Goal: Check status: Check status

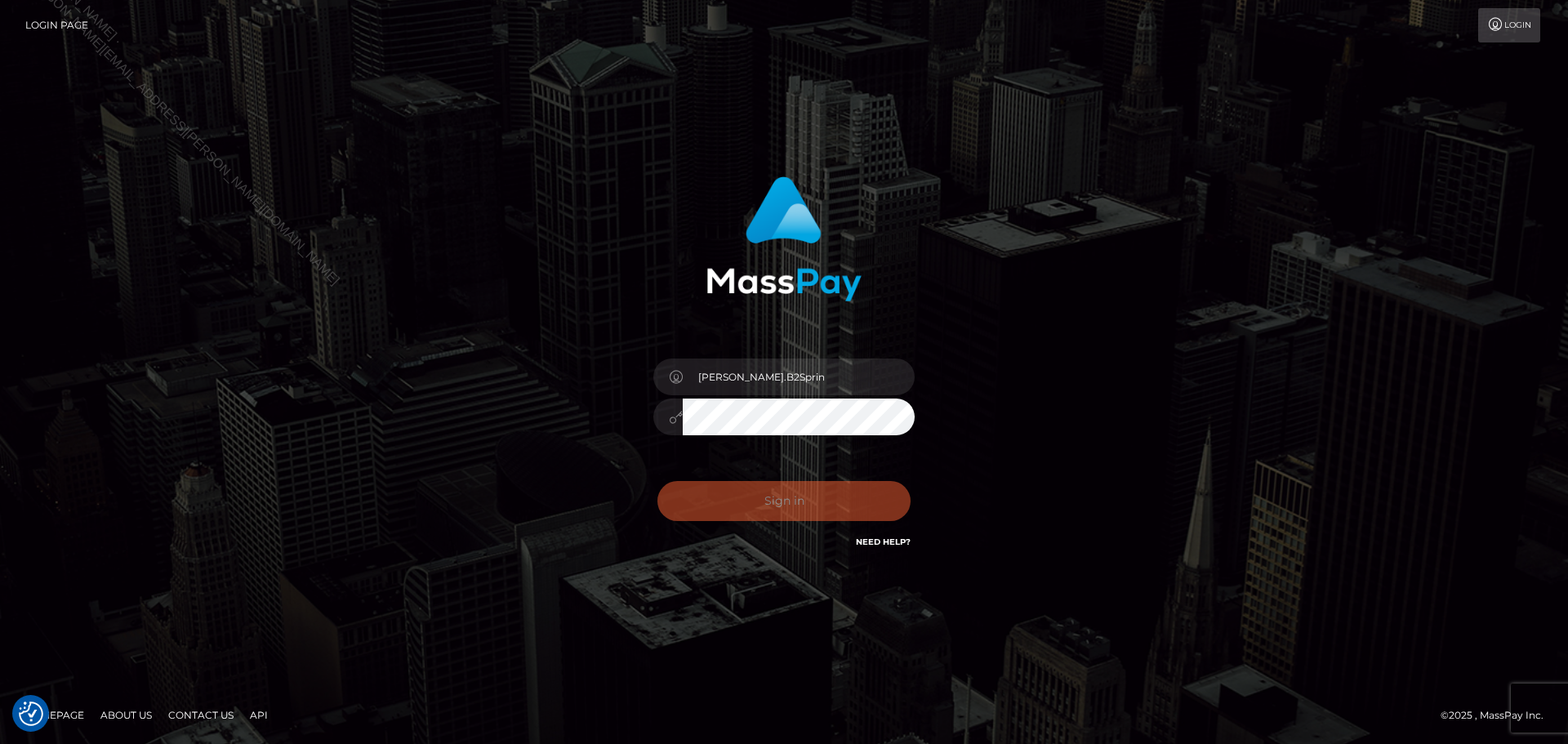
click at [761, 508] on div "Sign in Need Help?" at bounding box center [784, 508] width 286 height 73
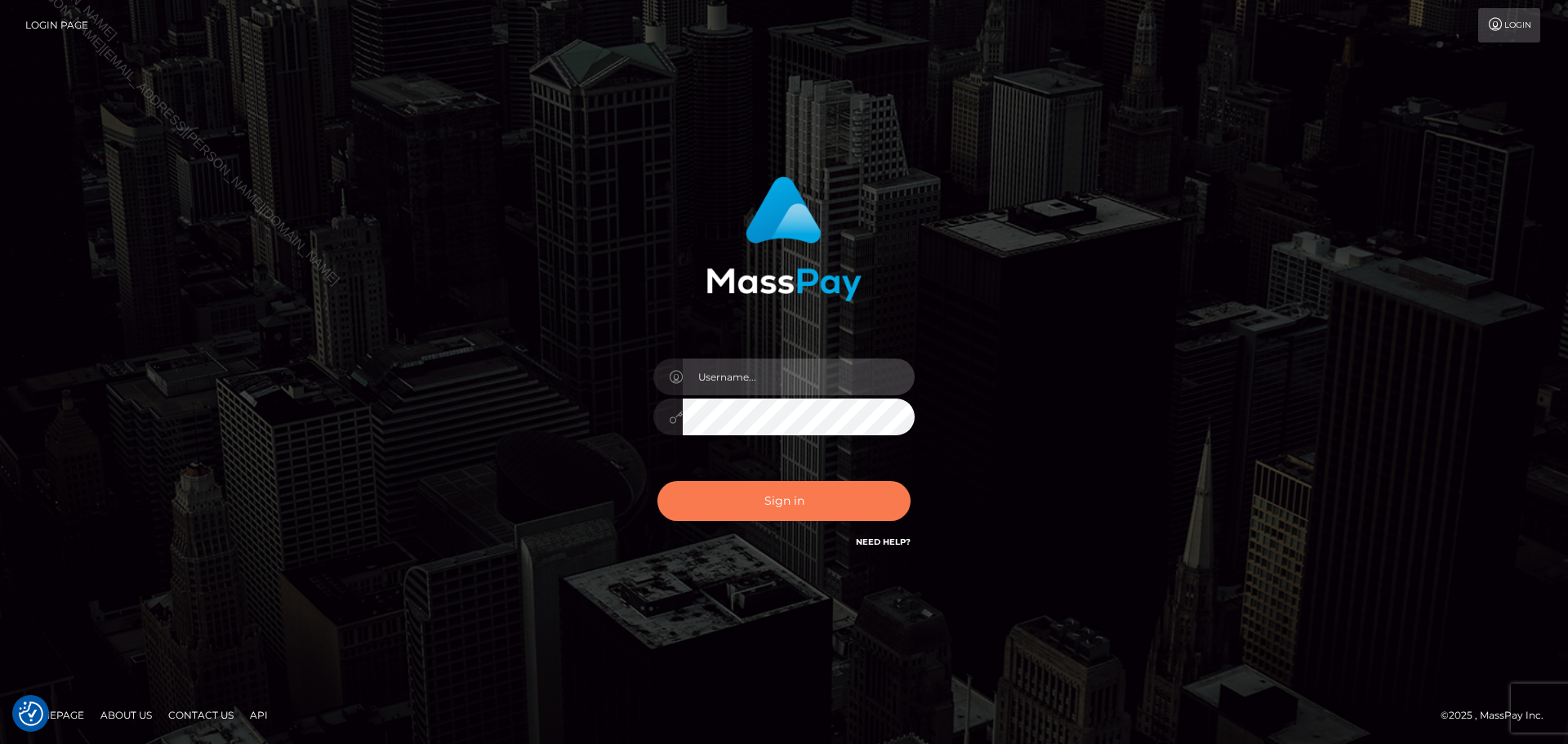
type input "David.B2Sprin"
click at [714, 506] on button "Sign in" at bounding box center [784, 501] width 253 height 40
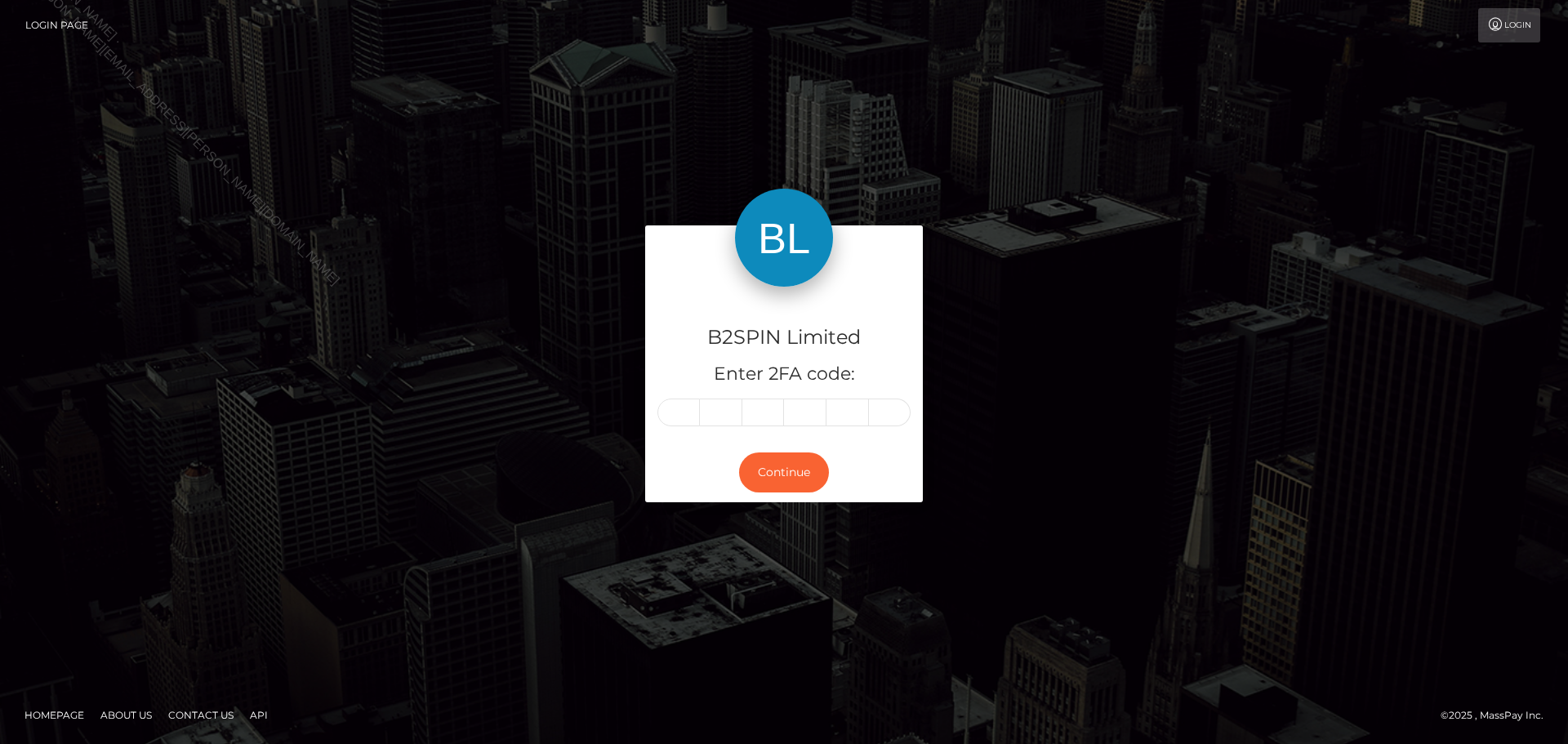
click at [47, 313] on div "B2SPIN Limited Enter 2FA code: Continue" at bounding box center [784, 372] width 1568 height 539
click at [692, 417] on input "text" at bounding box center [679, 412] width 43 height 28
type input "2"
type input "9"
type input "4"
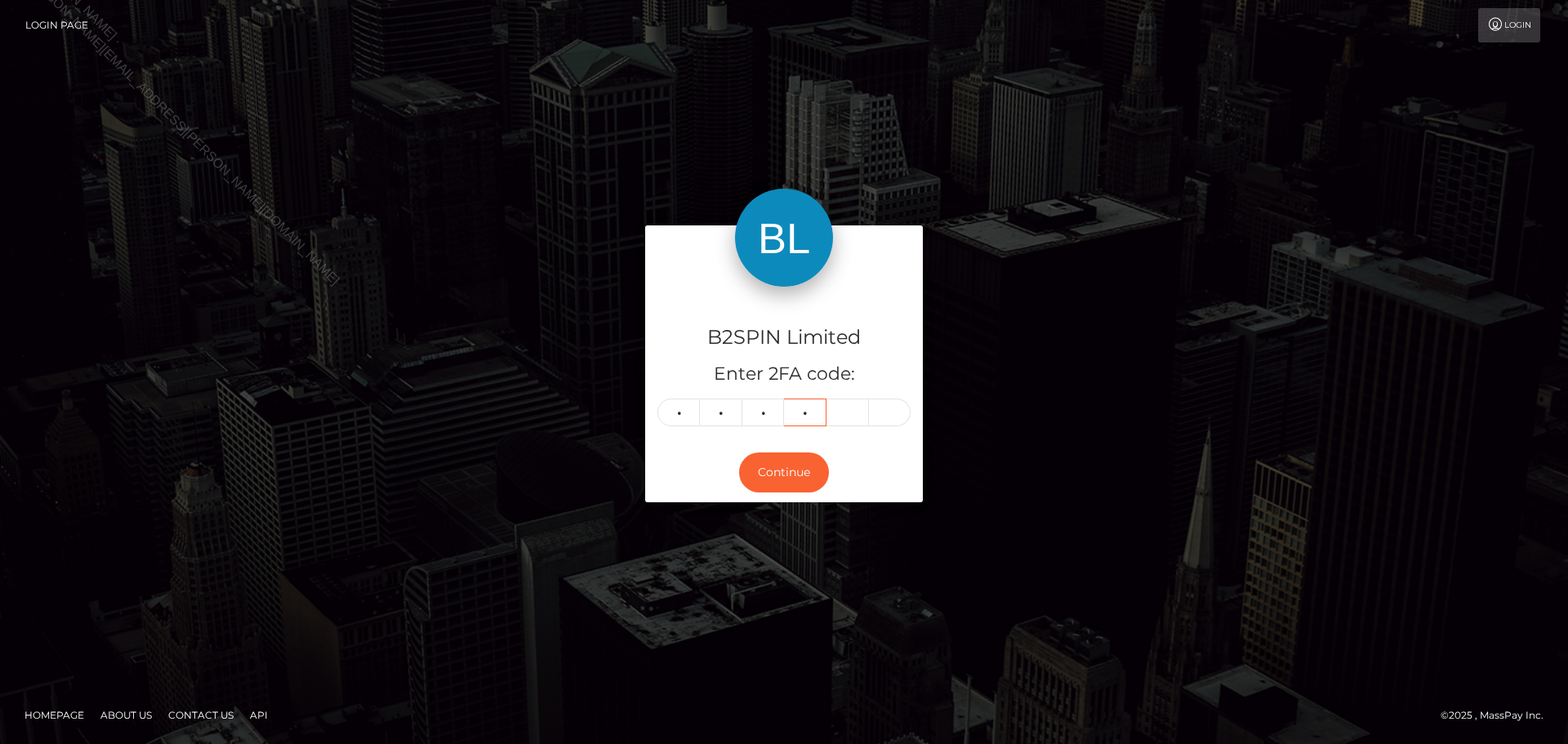
type input "1"
type input "8"
click at [692, 417] on input "2" at bounding box center [679, 412] width 43 height 28
type input "1"
click at [801, 473] on button "Continue" at bounding box center [784, 473] width 90 height 40
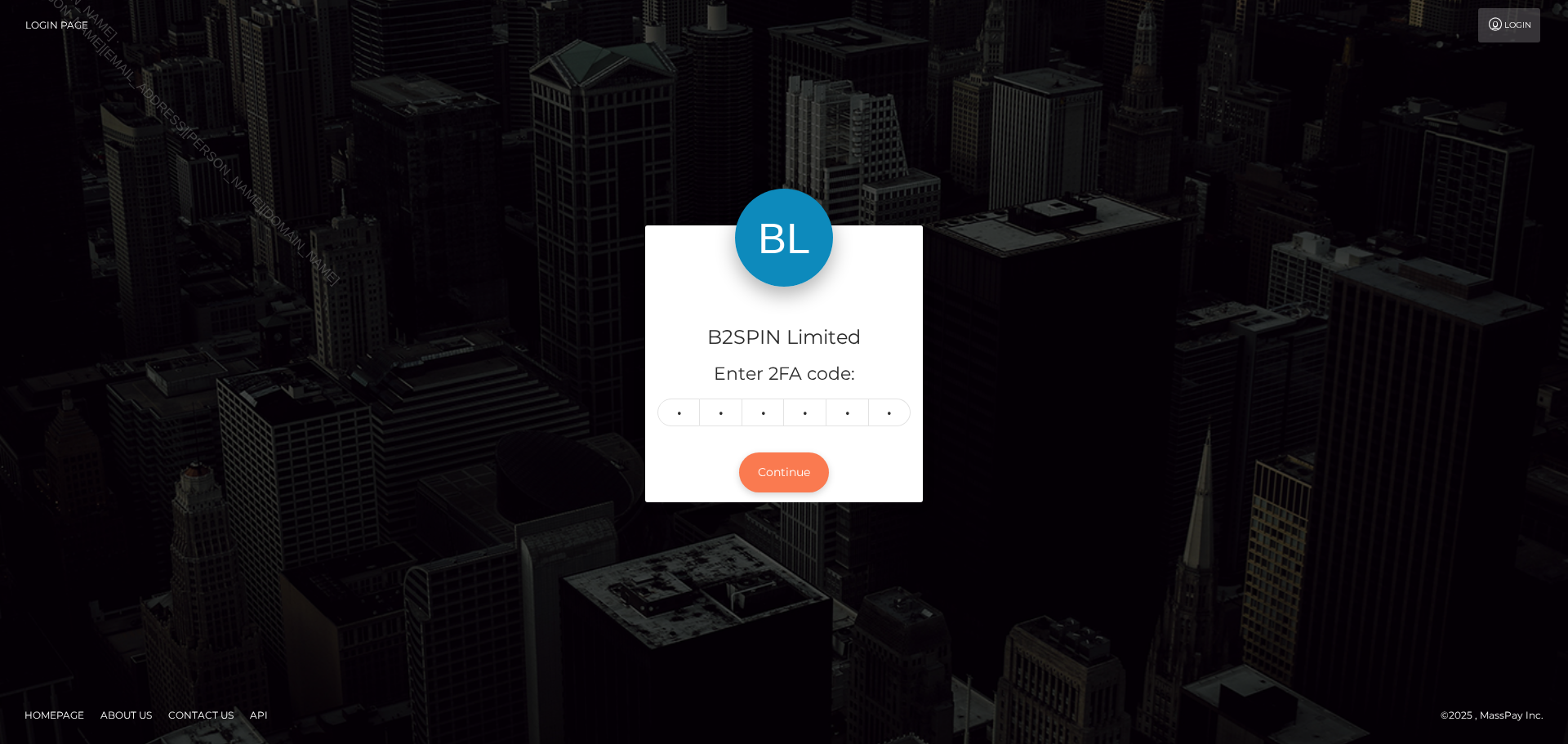
click at [785, 476] on button "Continue" at bounding box center [784, 473] width 90 height 40
click at [1149, 318] on div "B2SPIN Limited Enter 2FA code: 2 9 4 1 8 1 294181 Continue" at bounding box center [784, 372] width 931 height 293
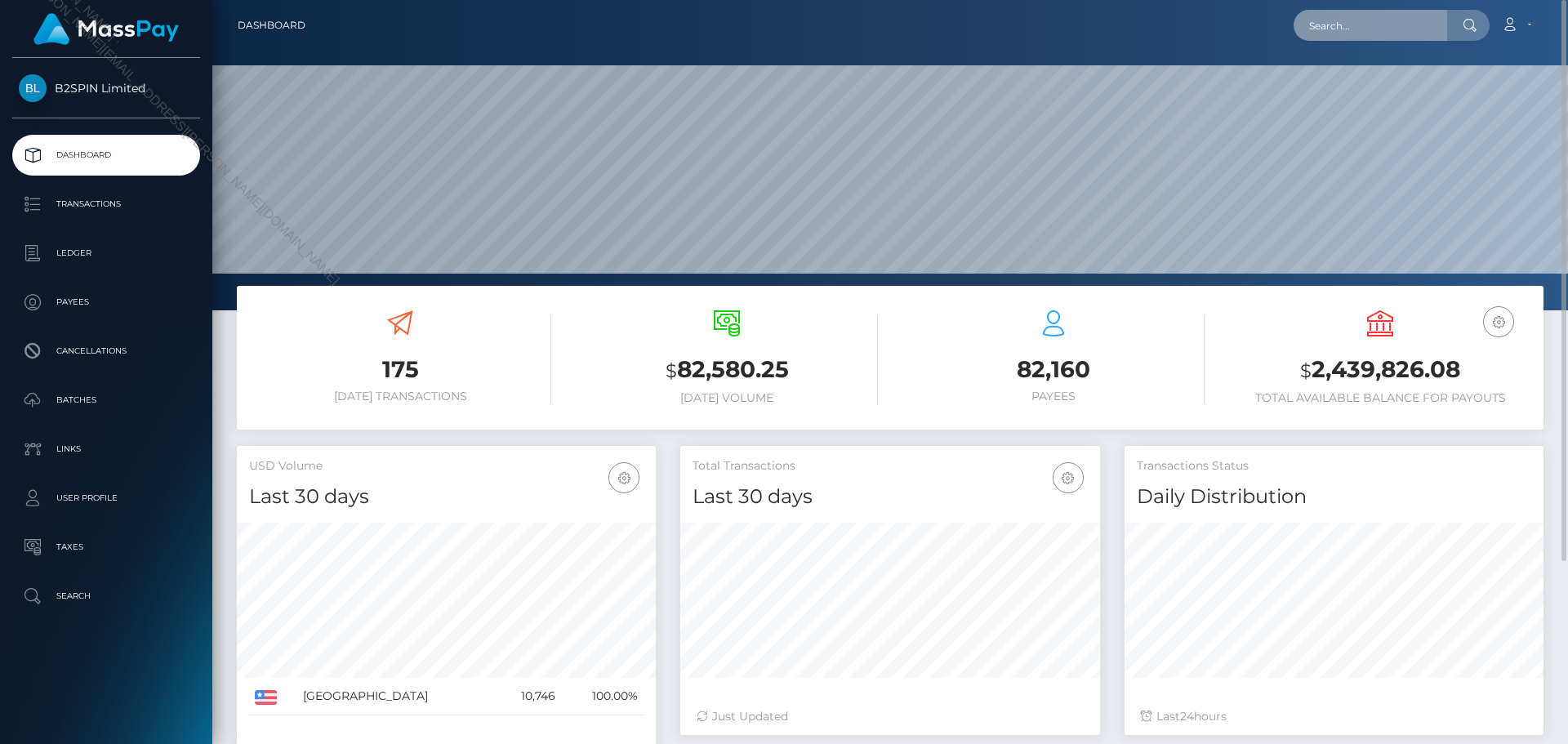
click at [1371, 33] on input "text" at bounding box center [1370, 25] width 153 height 31
paste input "3593625"
click at [1384, 35] on input "3593625" at bounding box center [1370, 25] width 153 height 31
click at [1390, 31] on input "3593625" at bounding box center [1370, 25] width 153 height 31
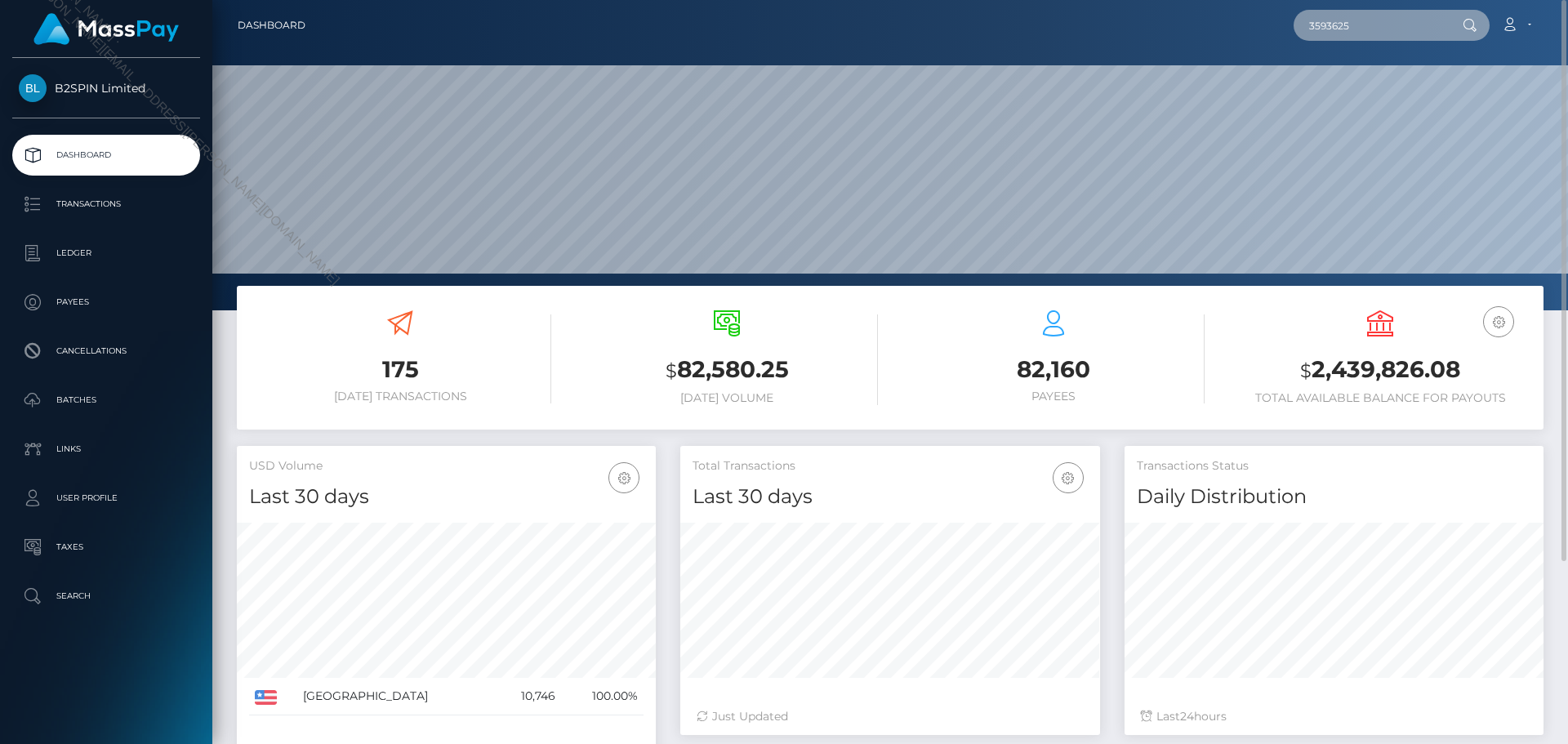
click at [1390, 31] on input "3593625" at bounding box center [1370, 25] width 153 height 31
paste input "2119481724"
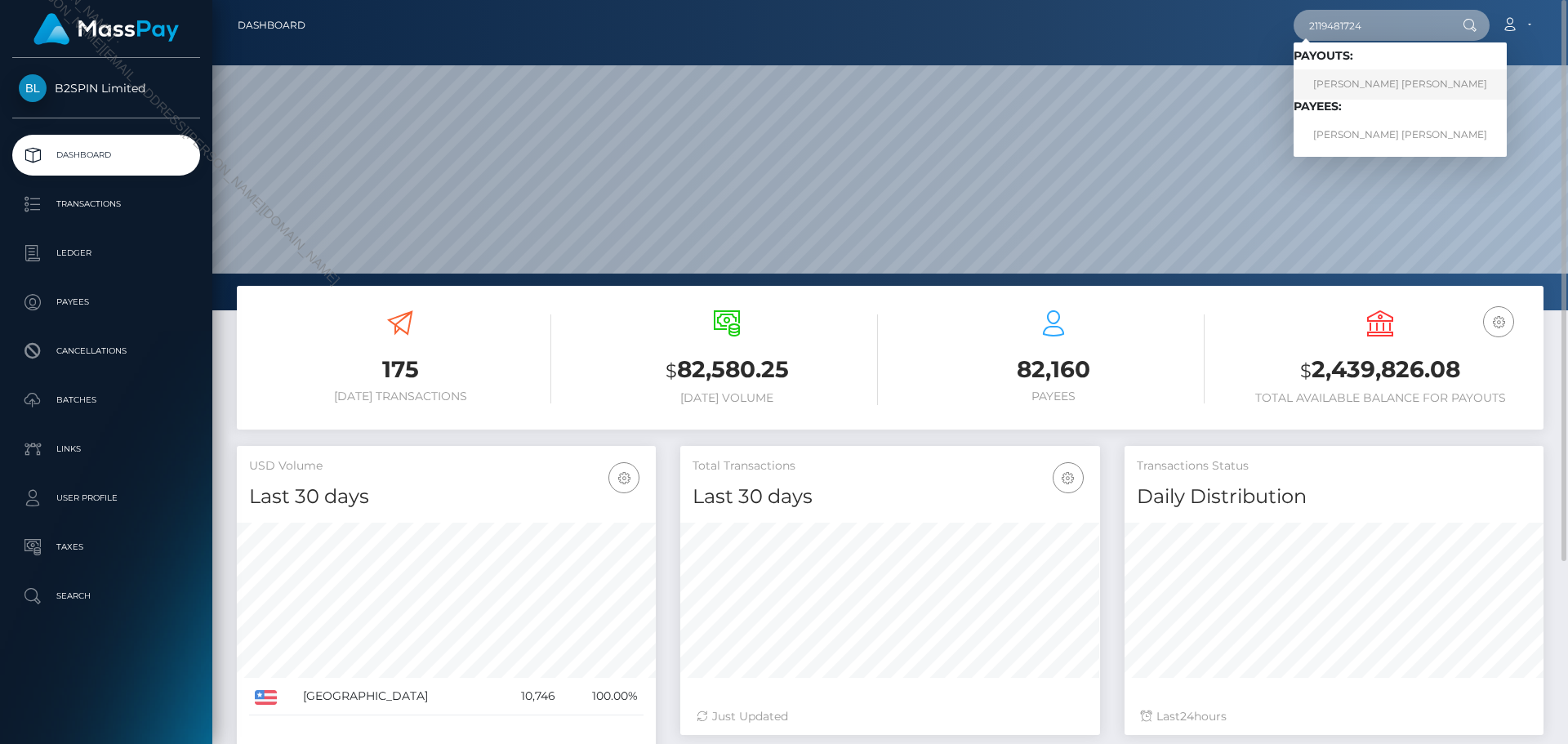
type input "2119481724"
click at [1365, 73] on link "BRIANNA CAITE CRABTREE" at bounding box center [1400, 84] width 213 height 30
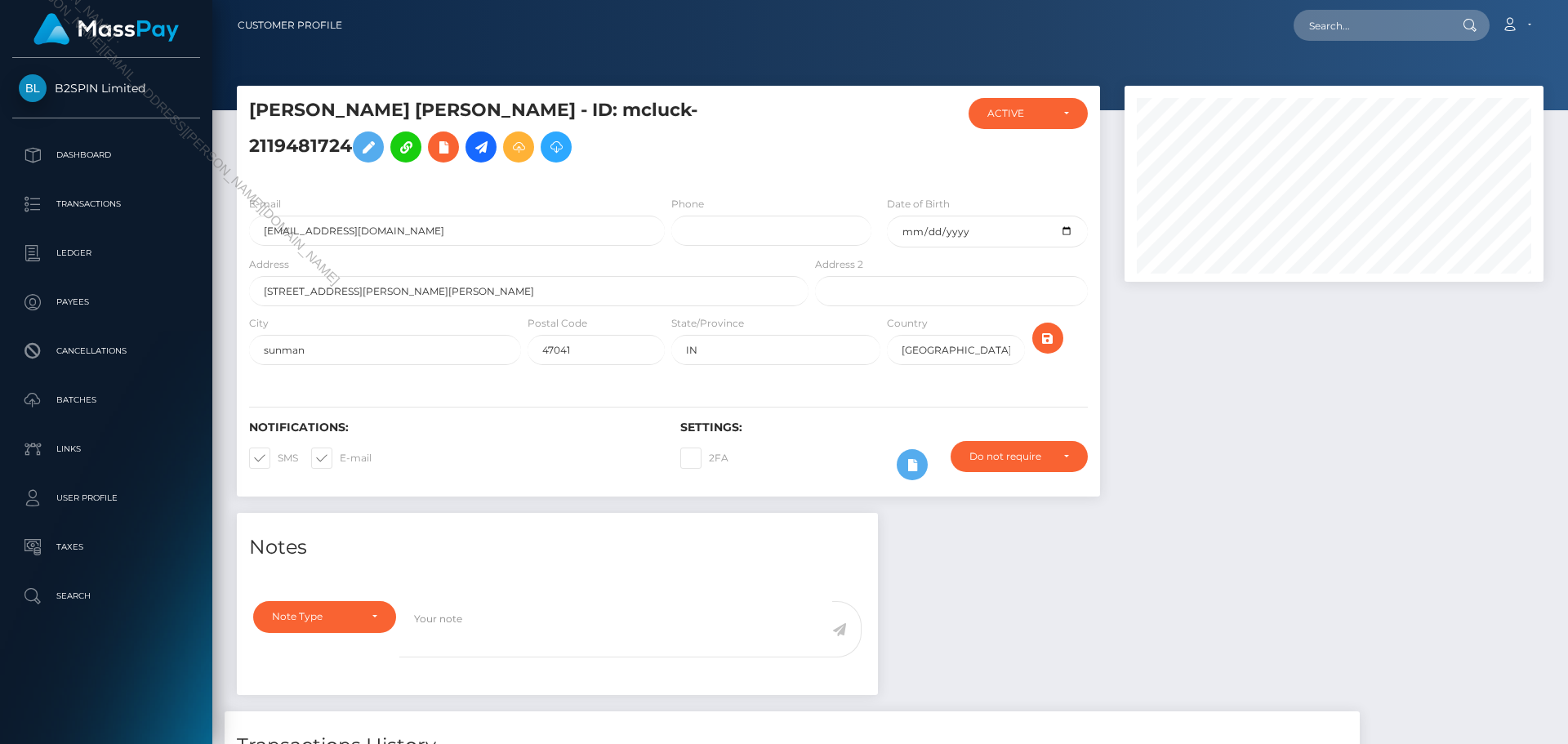
scroll to position [294, 0]
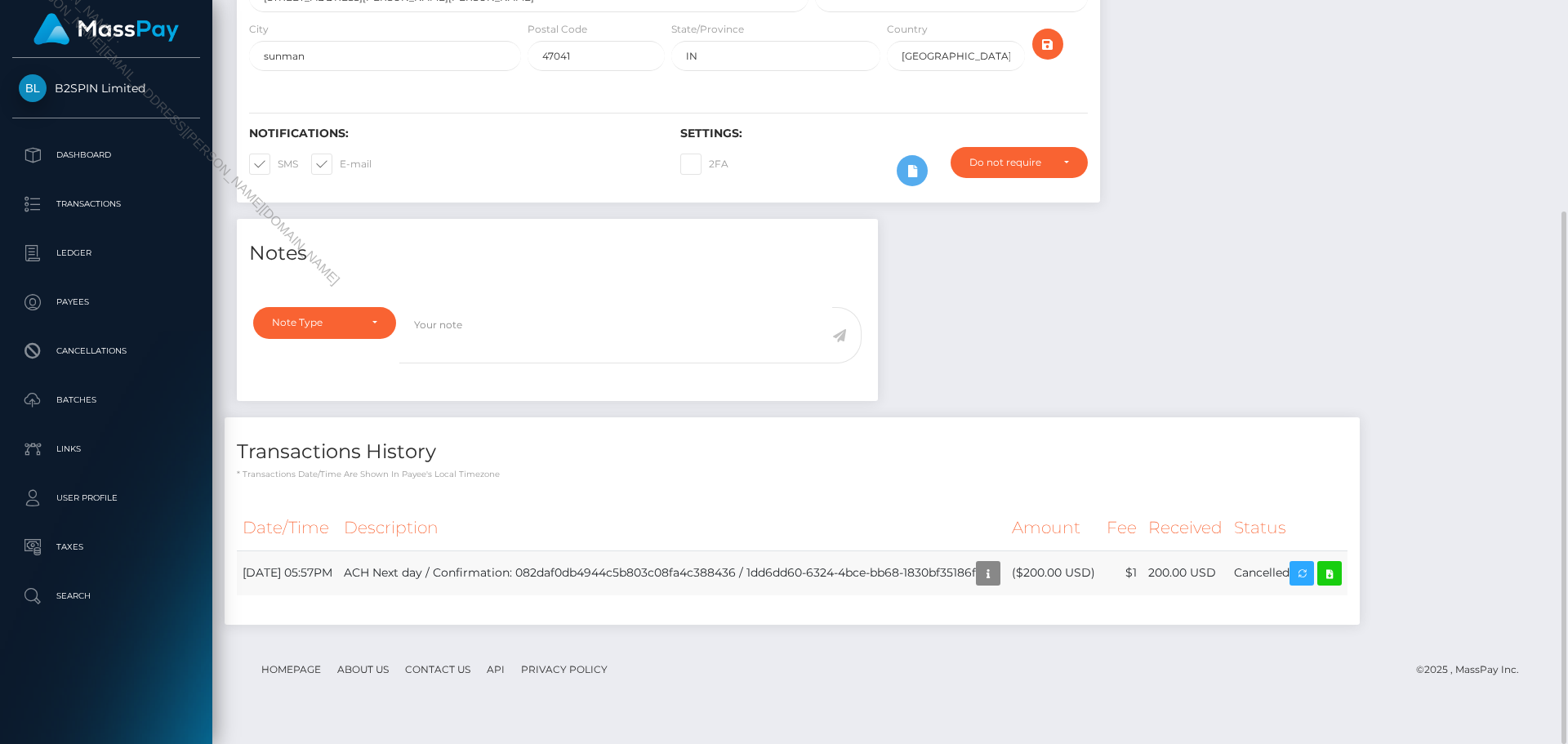
click at [683, 595] on td "ACH Next day / Confirmation: 082daf0db4944c5b803c08fa4c388436 / 1dd6dd60-6324-4…" at bounding box center [673, 573] width 668 height 45
click at [998, 584] on icon "button" at bounding box center [988, 573] width 20 height 20
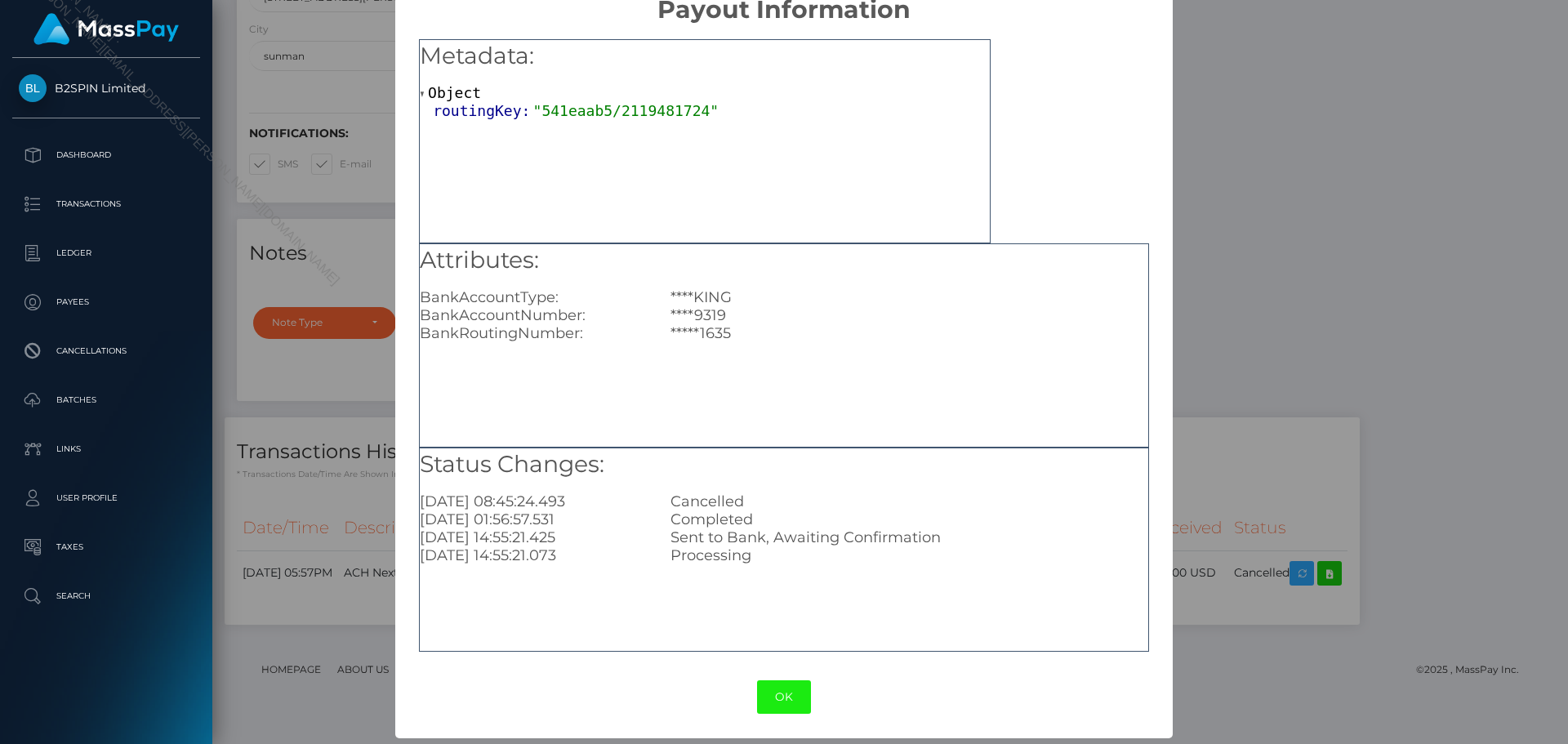
scroll to position [33, 0]
click at [1297, 323] on div "× Payout Information Metadata: Object routingKey: "541eaab5/2119481724" Attribu…" at bounding box center [784, 372] width 1568 height 744
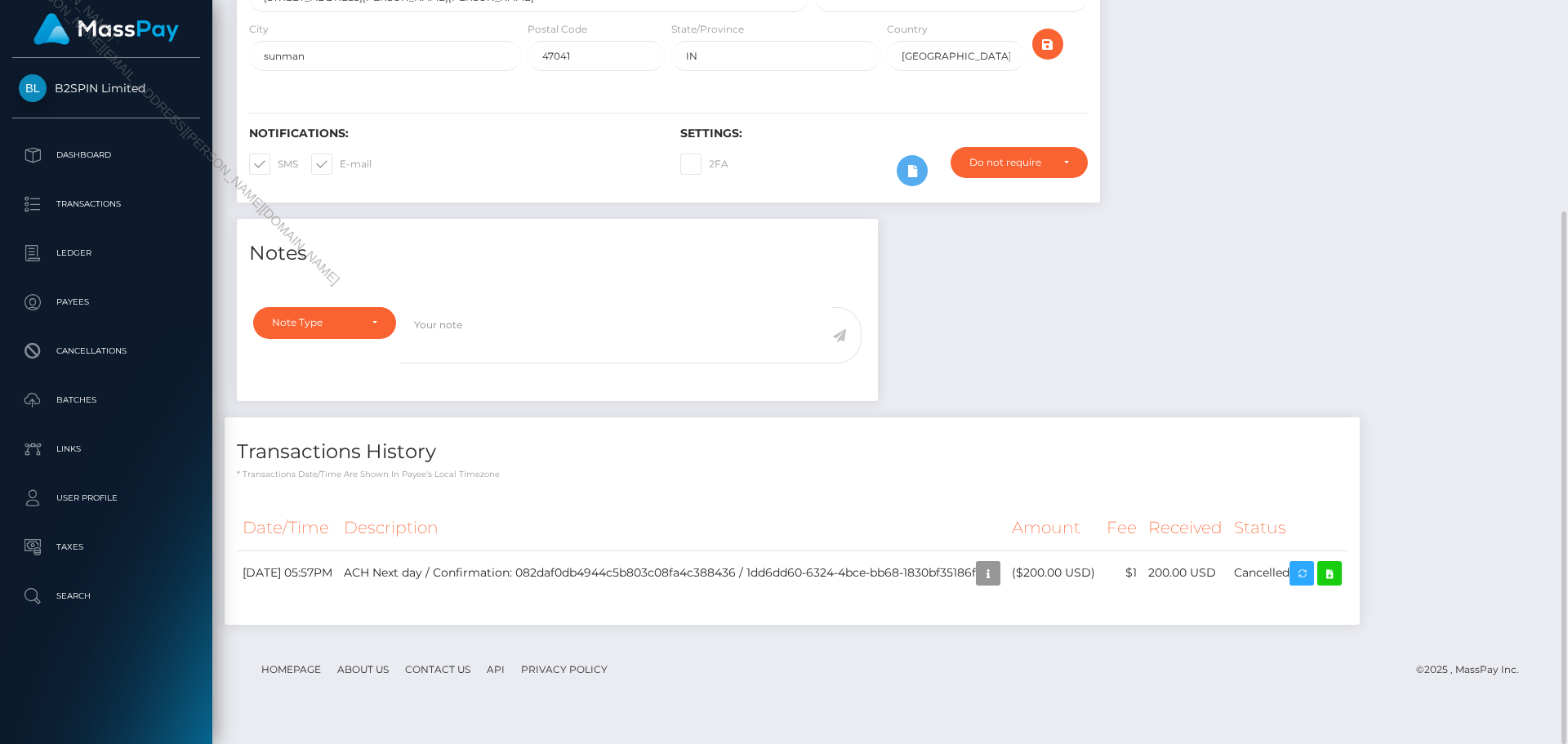
scroll to position [196, 419]
click at [922, 593] on td "ACH Next day / Confirmation: 082daf0db4944c5b803c08fa4c388436 / 1dd6dd60-6324-4…" at bounding box center [673, 573] width 668 height 45
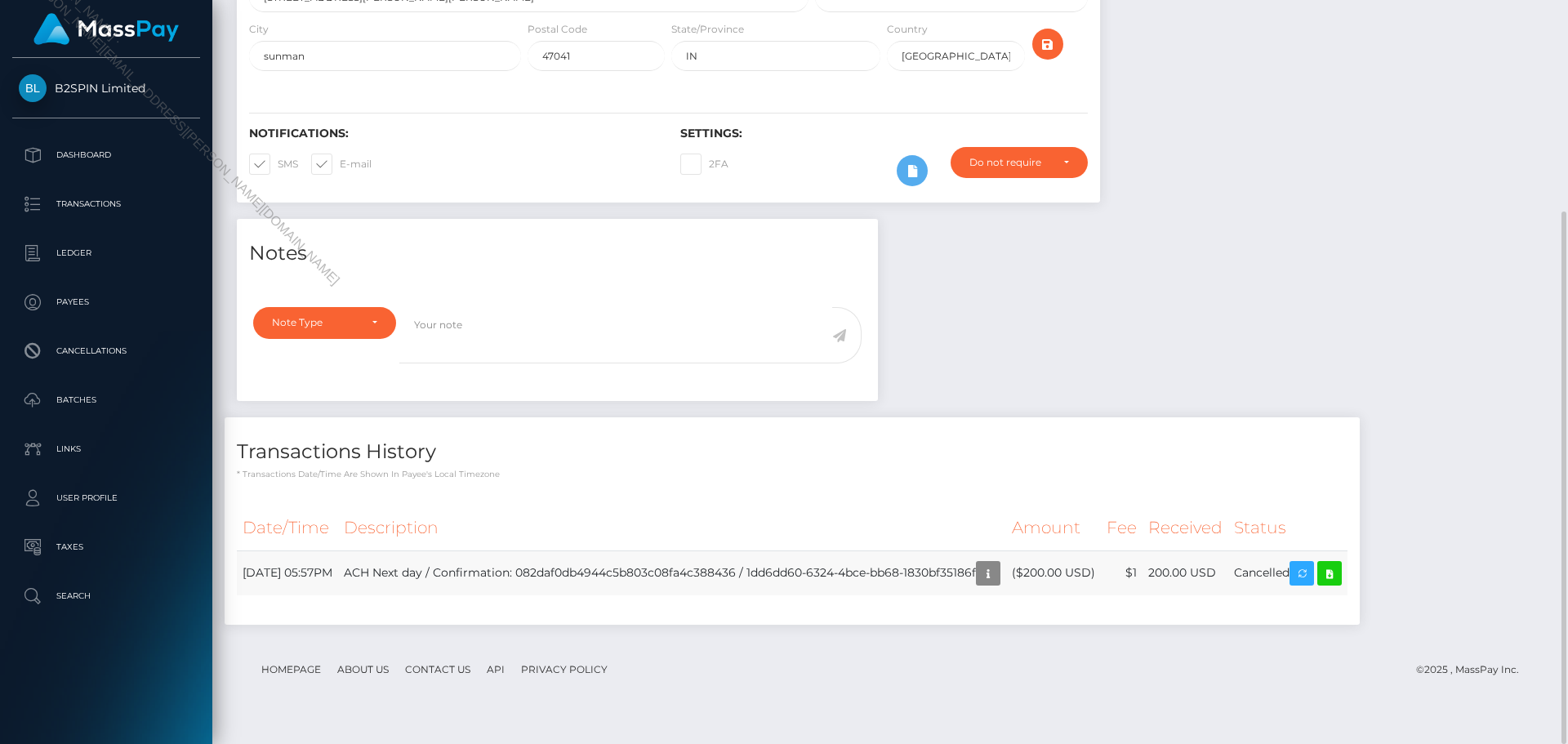
click at [895, 595] on td "ACH Next day / Confirmation: 082daf0db4944c5b803c08fa4c388436 / 1dd6dd60-6324-4…" at bounding box center [673, 573] width 668 height 45
drag, startPoint x: 819, startPoint y: 593, endPoint x: 1052, endPoint y: 600, distance: 233.1
click at [1006, 595] on td "ACH Next day / Confirmation: 082daf0db4944c5b803c08fa4c388436 / 1dd6dd60-6324-4…" at bounding box center [673, 573] width 668 height 45
copy td "1dd6dd60-6324-4bce-bb68-1830bf35186f"
click at [998, 584] on icon "button" at bounding box center [988, 573] width 20 height 20
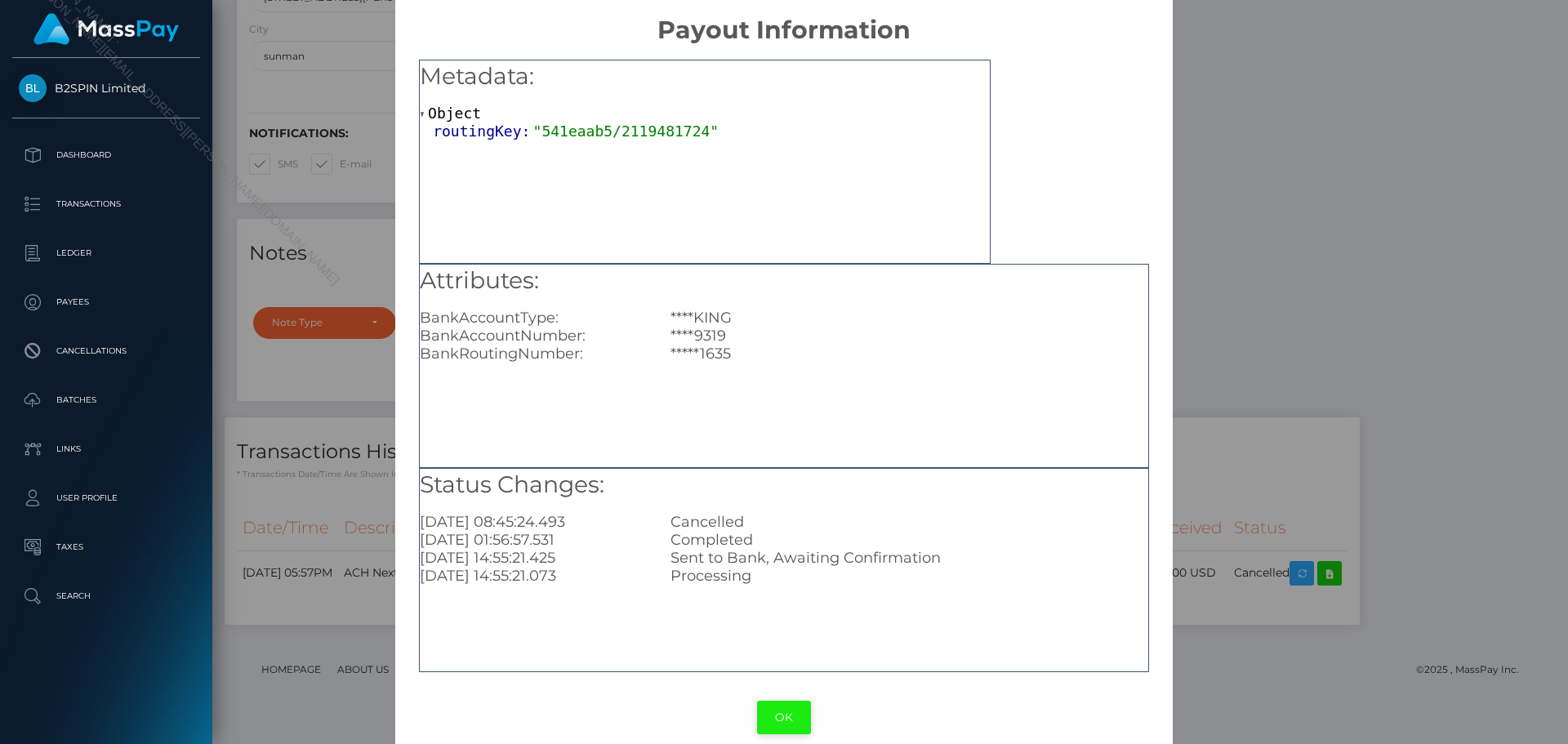
scroll to position [33, 0]
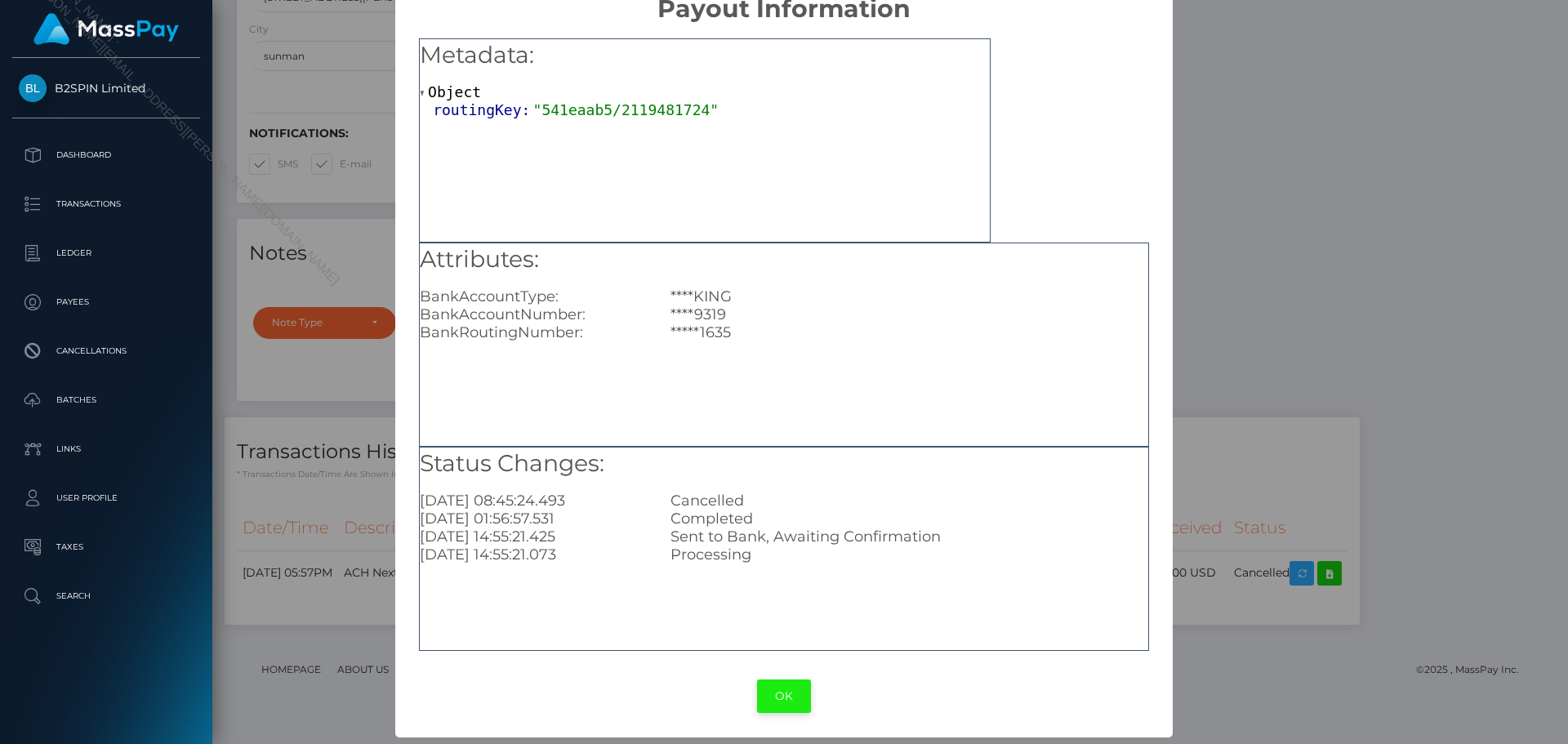
click at [787, 694] on button "OK" at bounding box center [784, 696] width 54 height 33
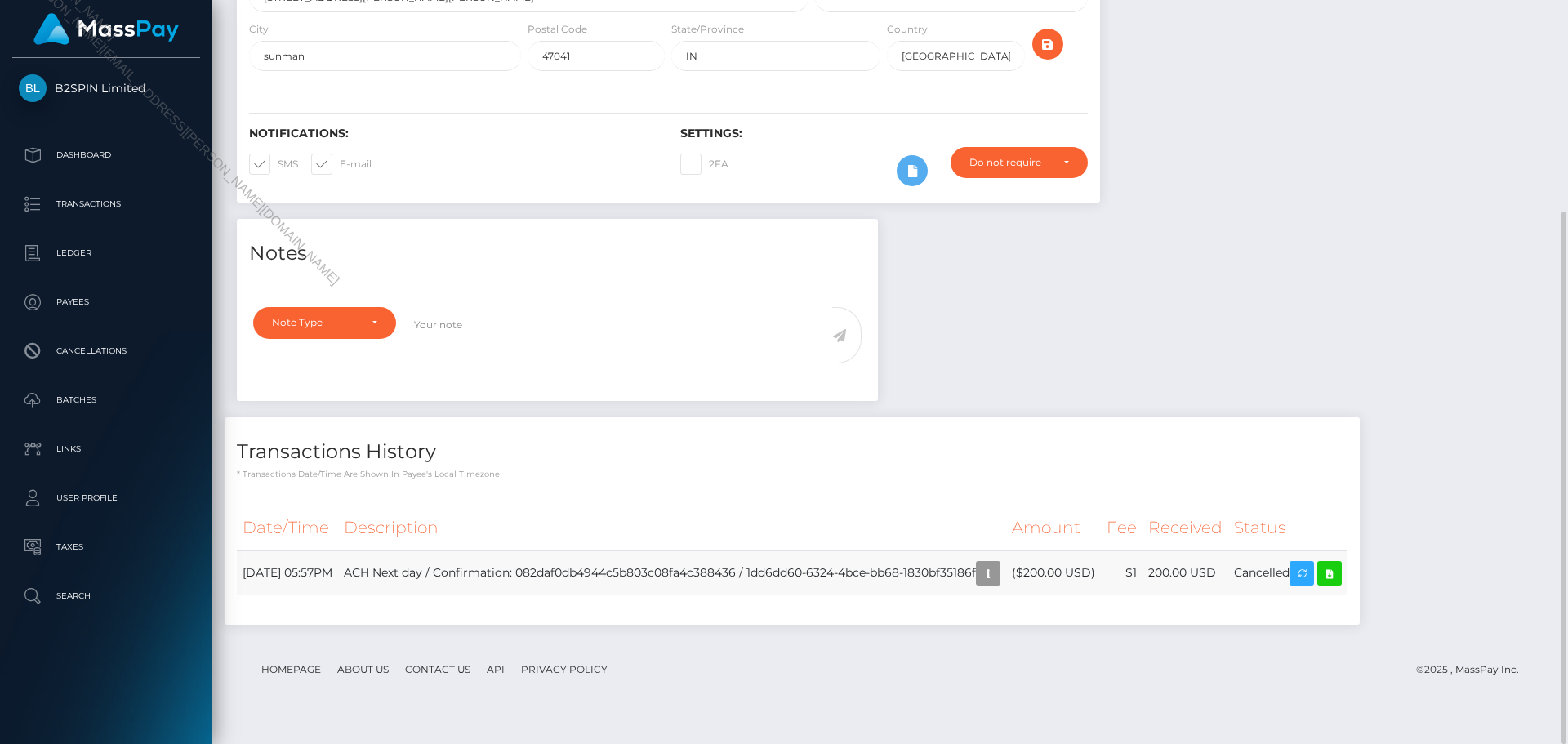
scroll to position [196, 419]
click at [939, 593] on td "ACH Next day / Confirmation: 082daf0db4944c5b803c08fa4c388436 / 1dd6dd60-6324-4…" at bounding box center [673, 573] width 668 height 45
click at [845, 589] on td "ACH Next day / Confirmation: 082daf0db4944c5b803c08fa4c388436 / 1dd6dd60-6324-4…" at bounding box center [673, 573] width 668 height 45
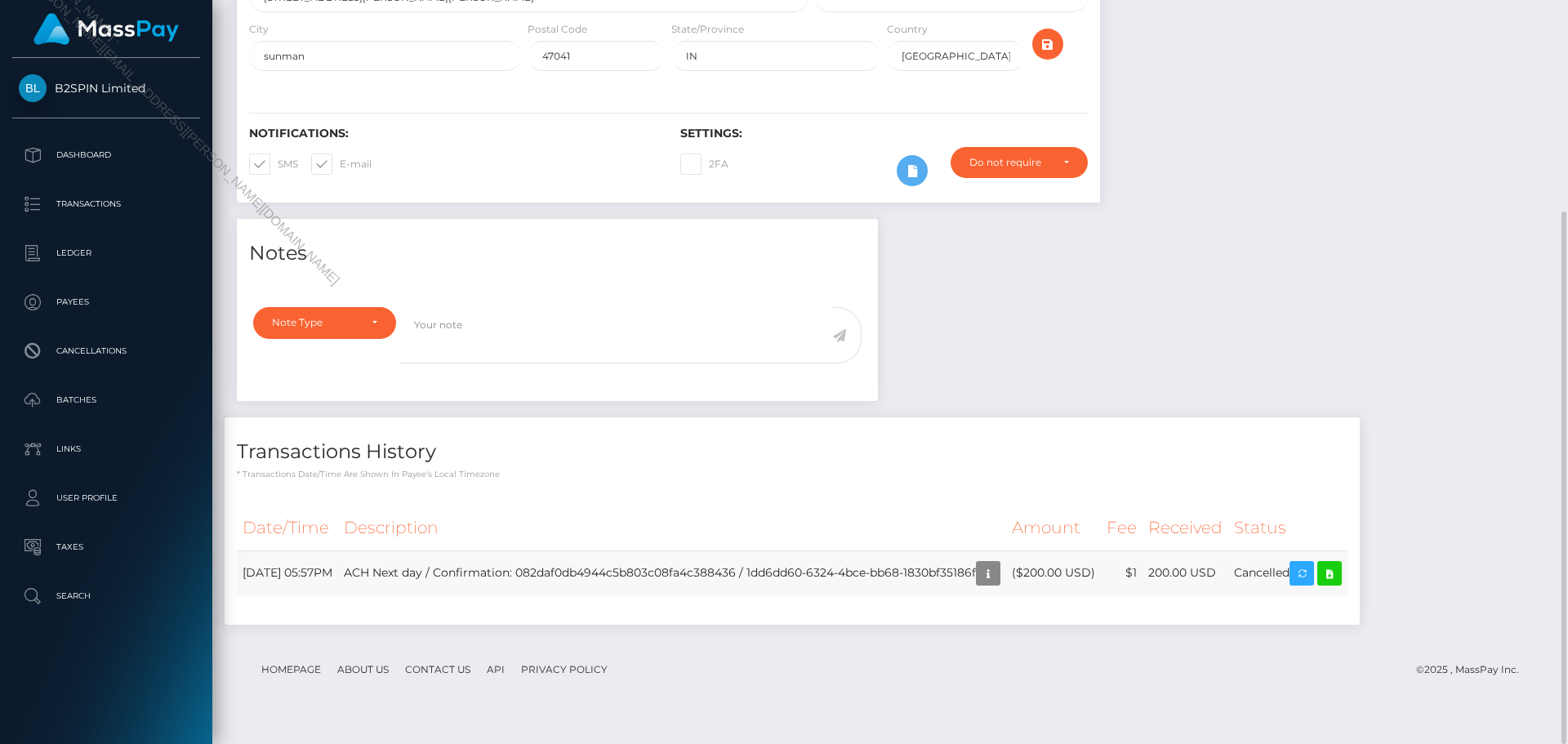
drag, startPoint x: 821, startPoint y: 594, endPoint x: 1054, endPoint y: 611, distance: 233.6
click at [1006, 595] on td "ACH Next day / Confirmation: 082daf0db4944c5b803c08fa4c388436 / 1dd6dd60-6324-4…" at bounding box center [673, 573] width 668 height 45
copy td "1dd6dd60-6324-4bce-bb68-1830bf35186f"
click at [998, 584] on icon "button" at bounding box center [988, 573] width 20 height 20
